Goal: Find contact information

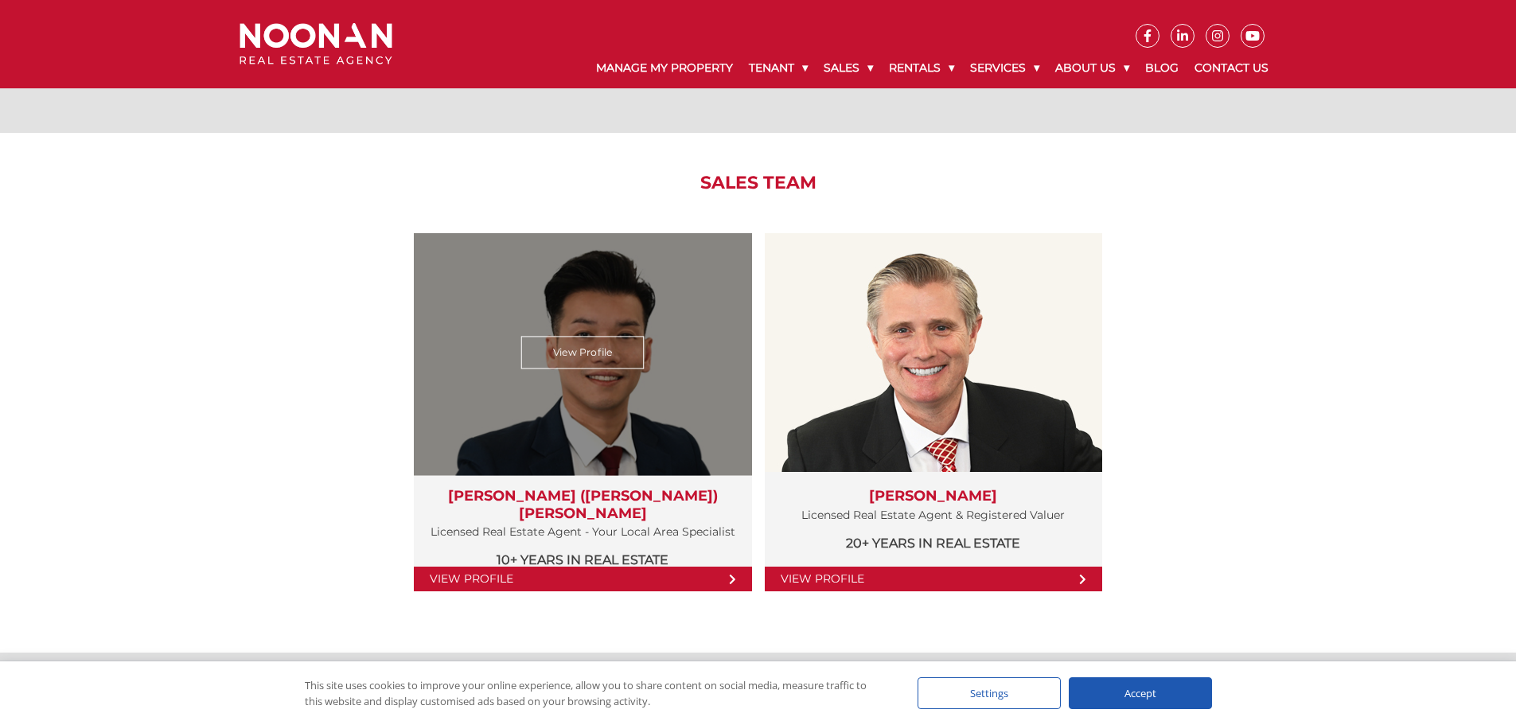
scroll to position [1591, 0]
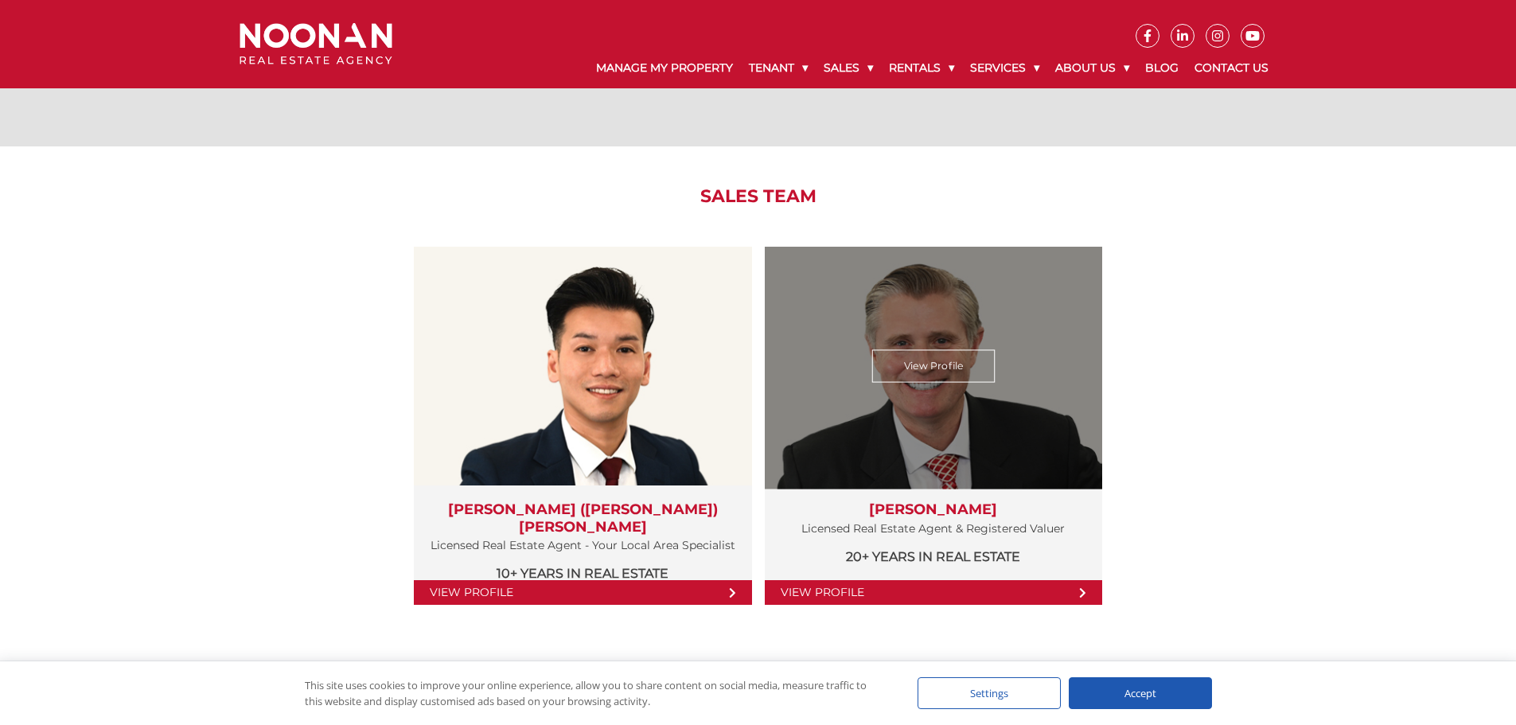
click at [849, 594] on link "View Profile" at bounding box center [933, 592] width 337 height 25
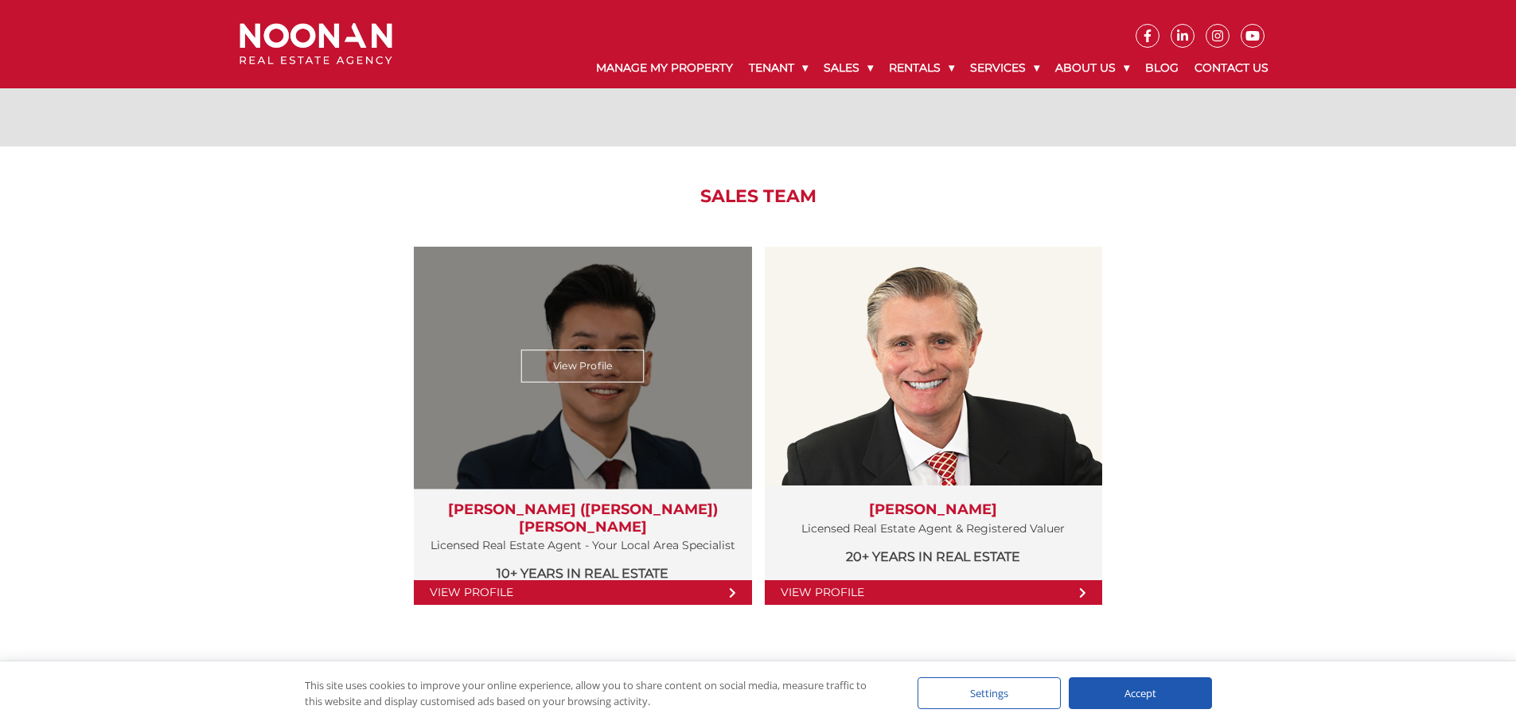
click at [582, 565] on p "10+ years in Real Estate" at bounding box center [583, 573] width 306 height 20
click at [570, 361] on link "View Profile" at bounding box center [582, 366] width 123 height 33
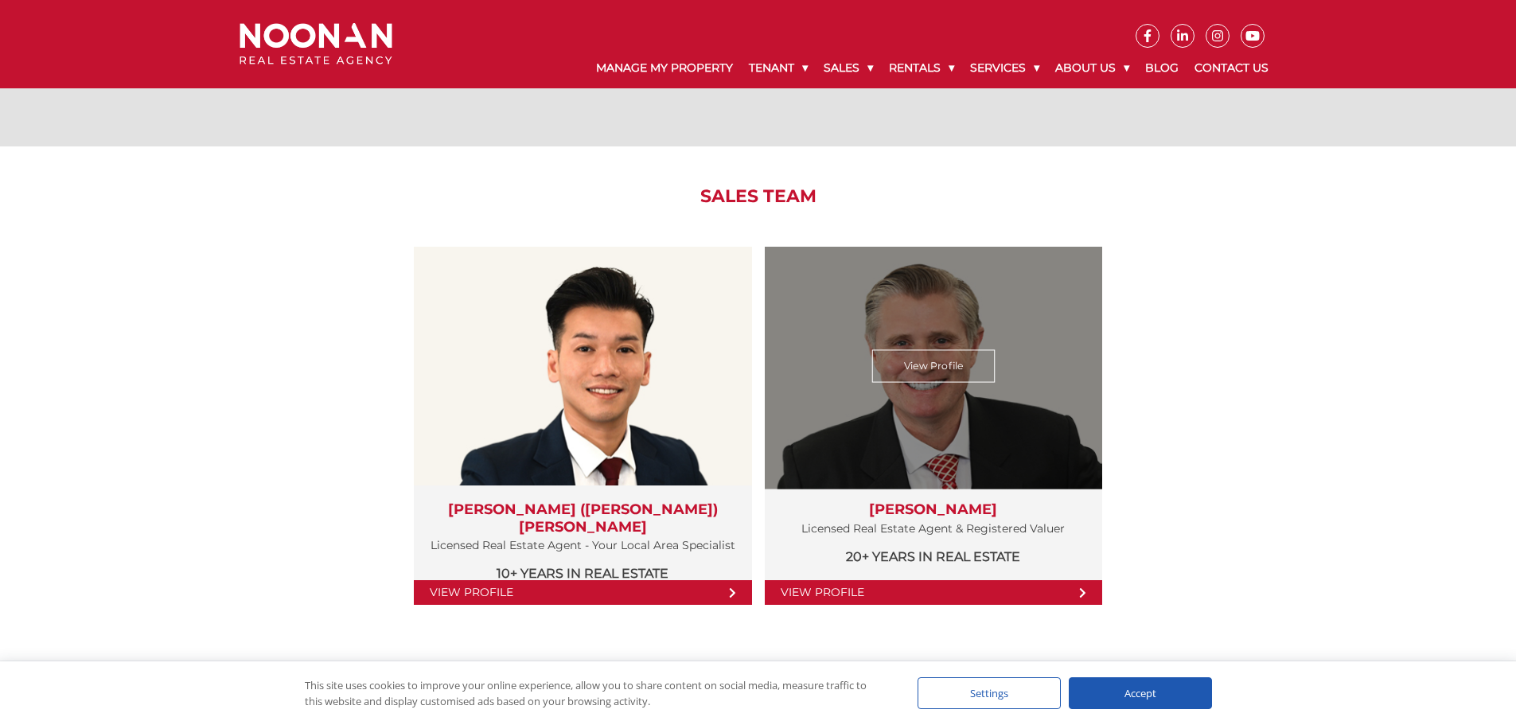
click at [947, 380] on link "View Profile" at bounding box center [932, 366] width 123 height 33
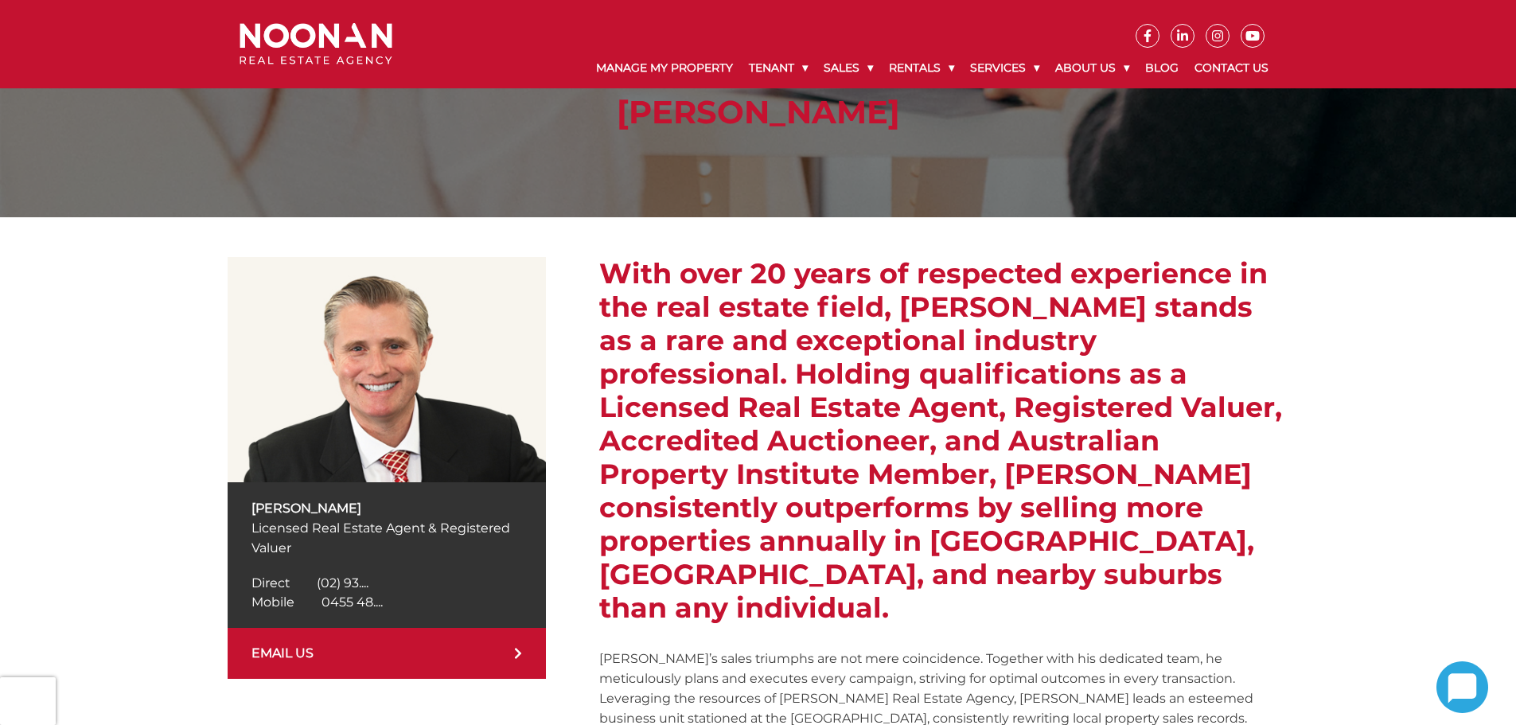
scroll to position [239, 0]
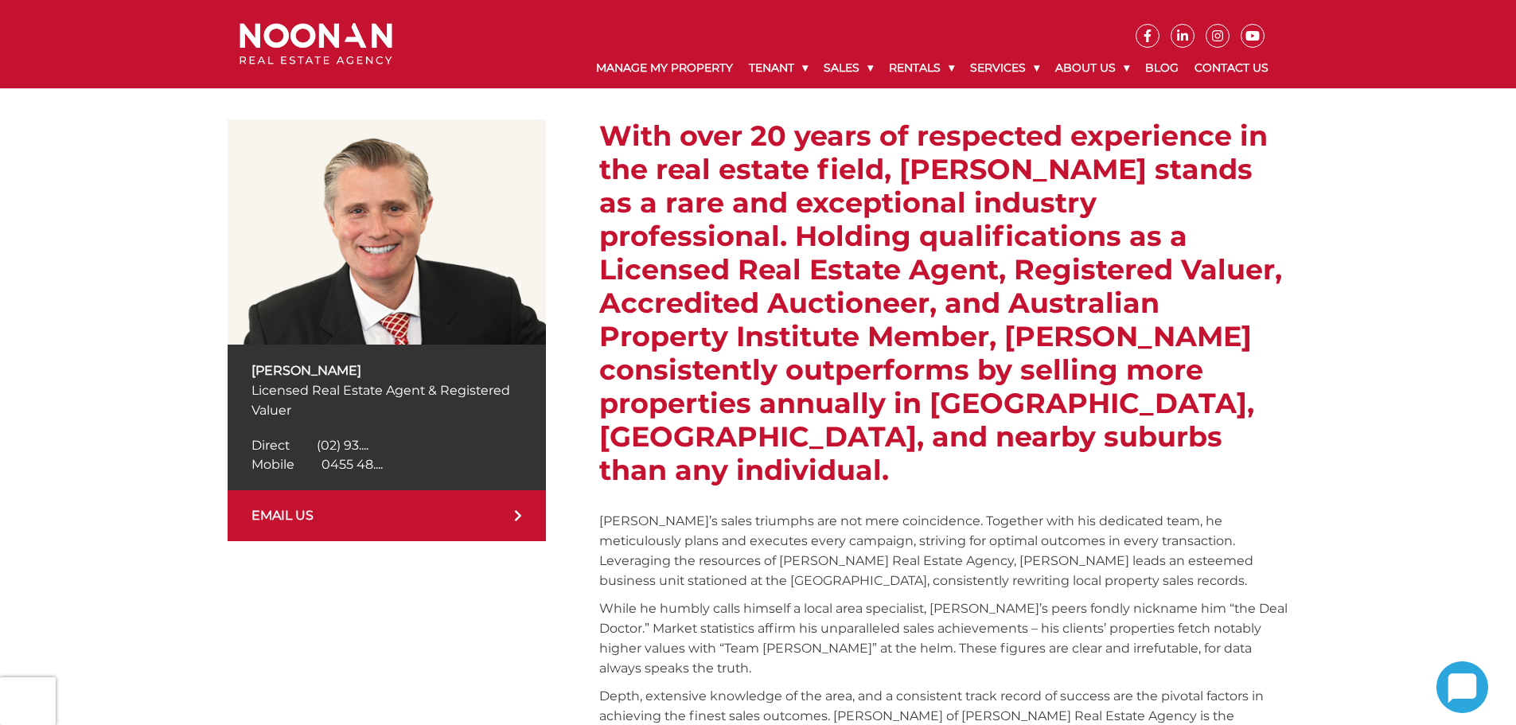
click at [349, 442] on span "(02) 93...." at bounding box center [343, 445] width 52 height 15
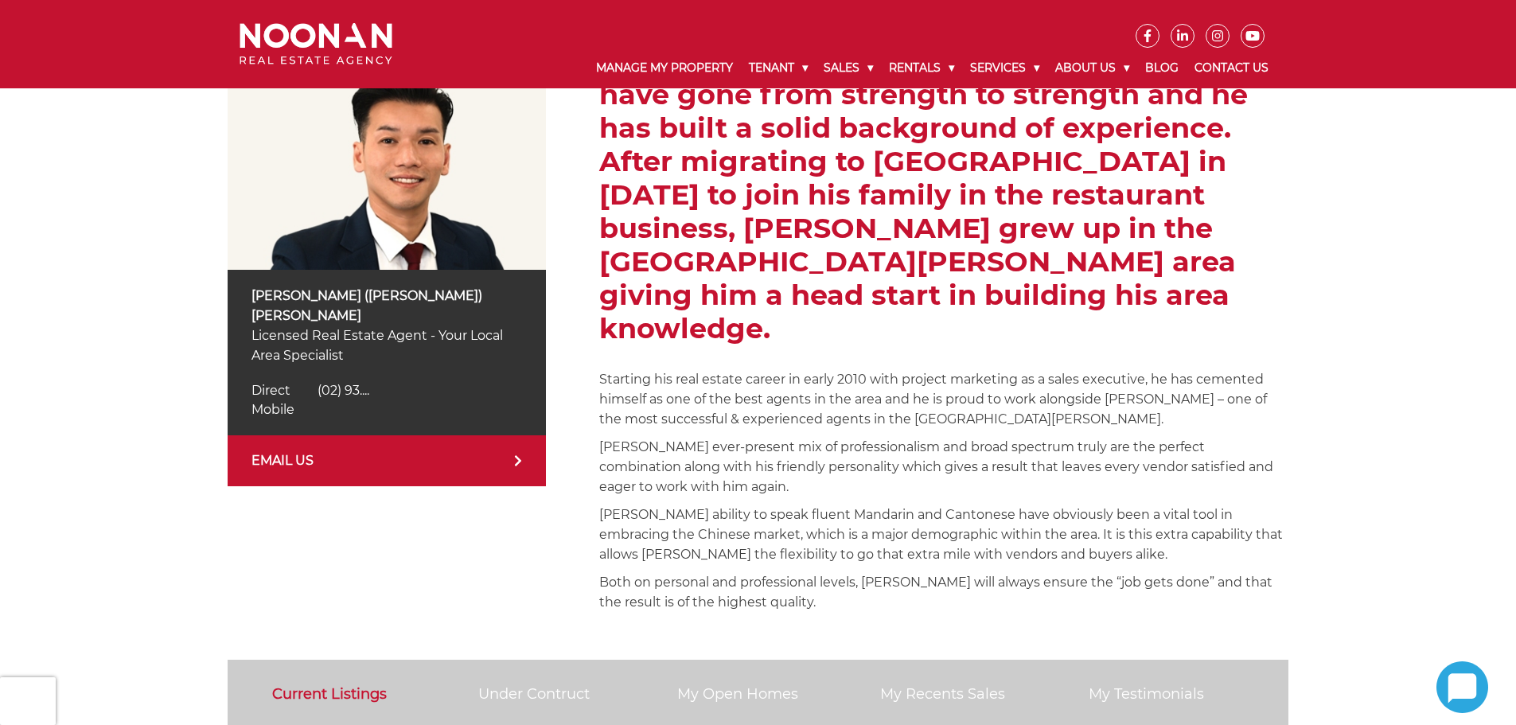
scroll to position [318, 0]
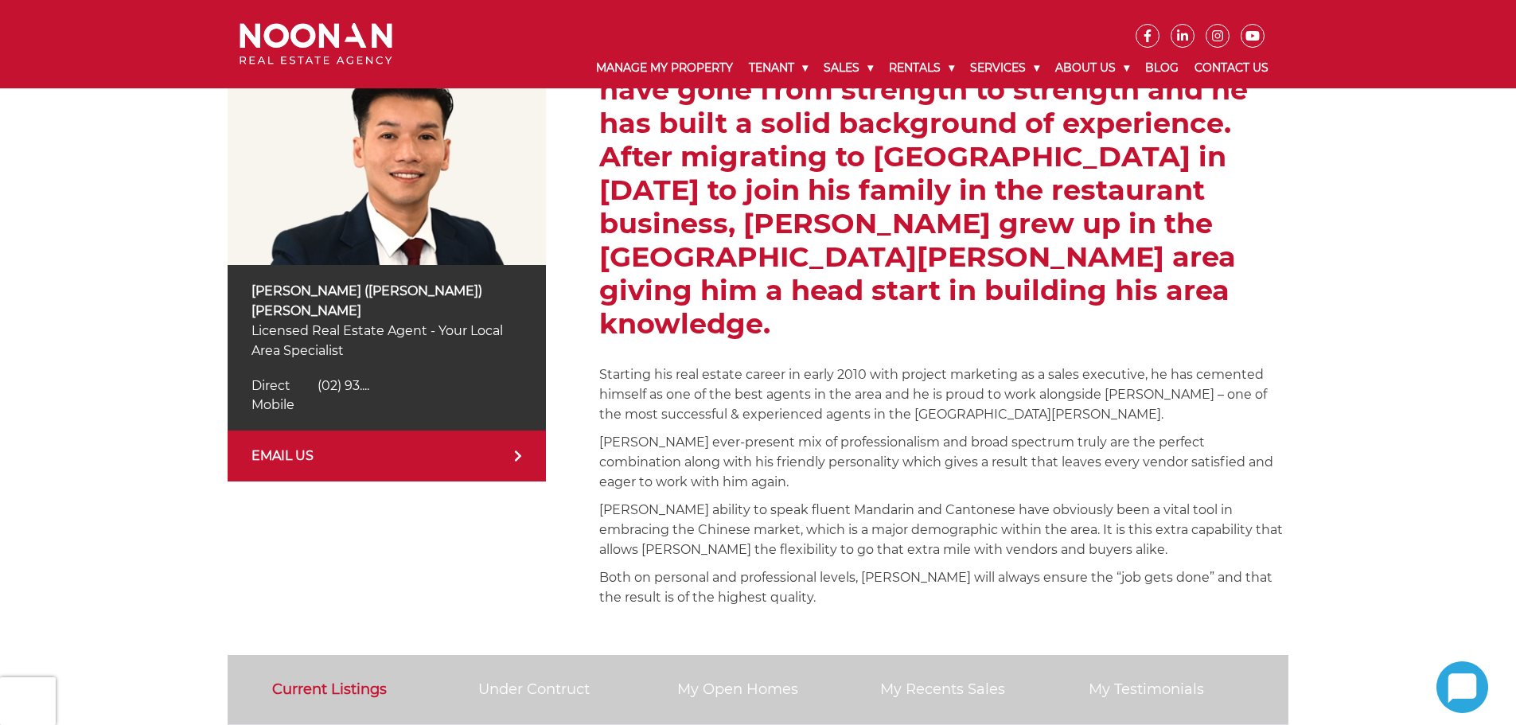
click at [358, 378] on span "(02) 93...." at bounding box center [343, 385] width 52 height 15
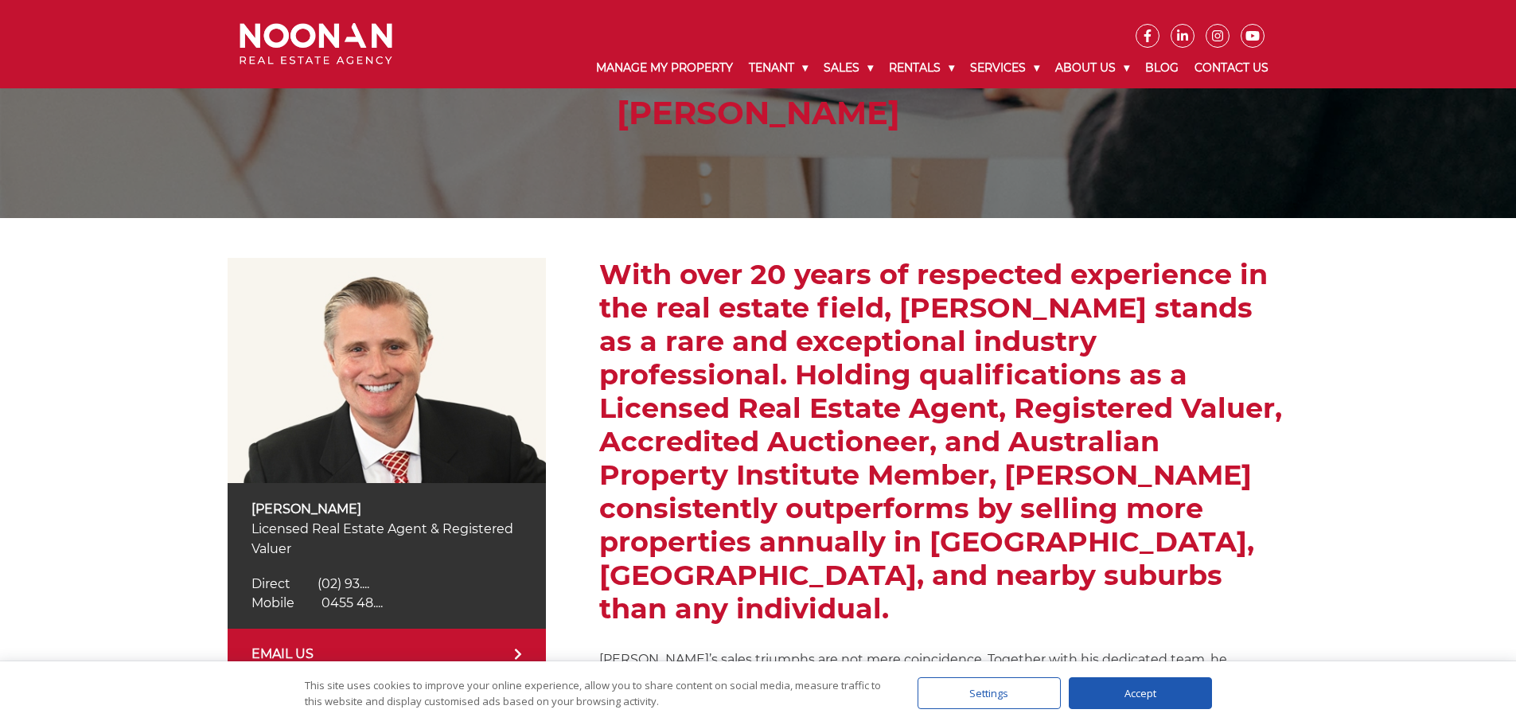
scroll to position [318, 0]
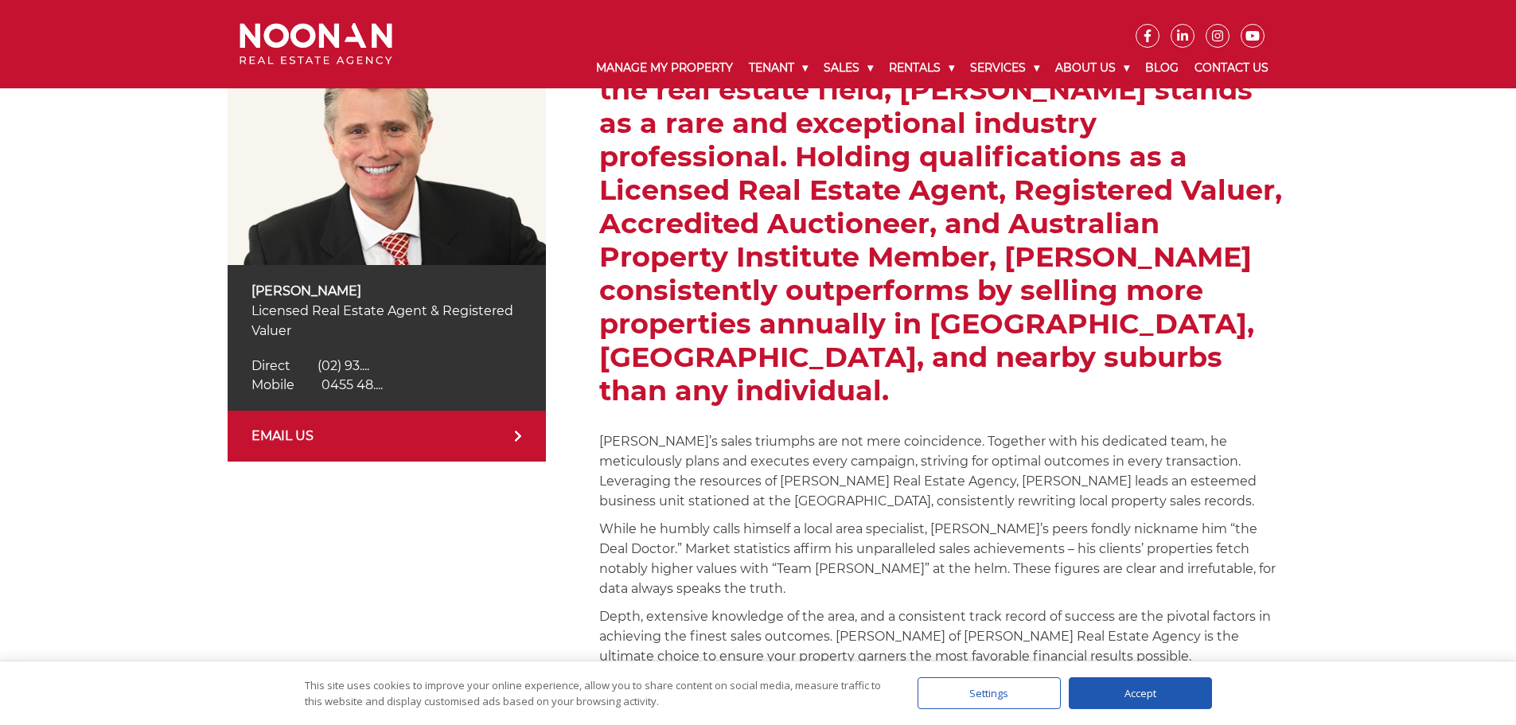
click at [353, 377] on span "0455 48...." at bounding box center [351, 384] width 61 height 15
